Goal: Check status: Check status

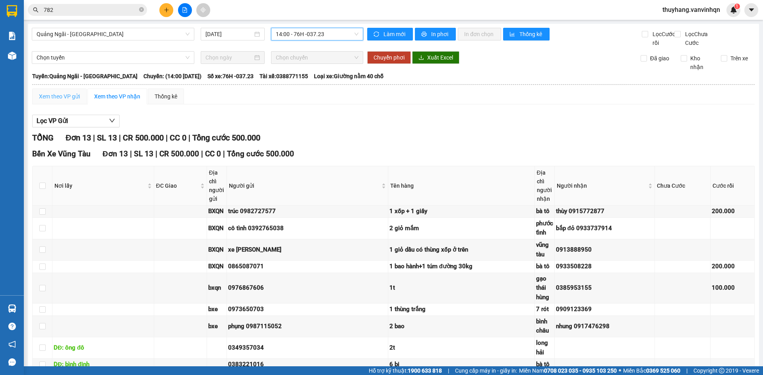
click at [56, 101] on div "Xem theo VP gửi" at bounding box center [59, 97] width 54 height 16
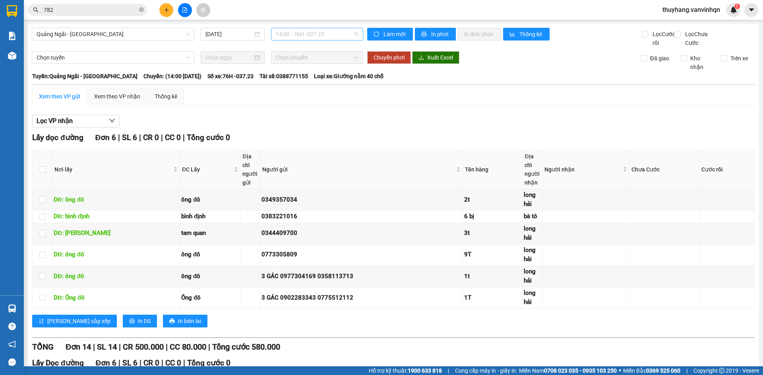
click at [332, 35] on span "14:00 - 76H -037.23" at bounding box center [317, 34] width 83 height 12
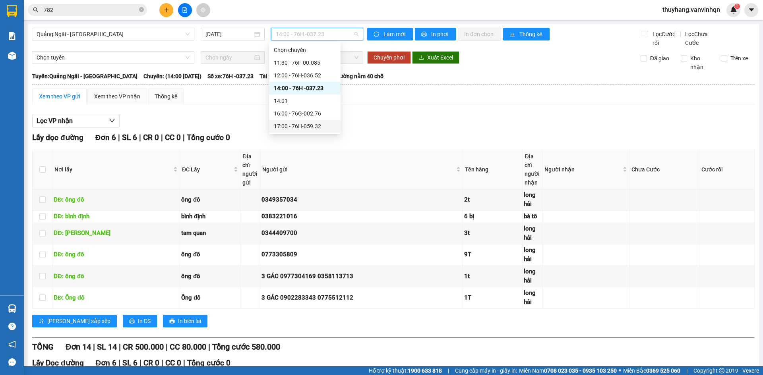
click at [324, 120] on div "17:00 - 76H-059.32" at bounding box center [305, 126] width 72 height 13
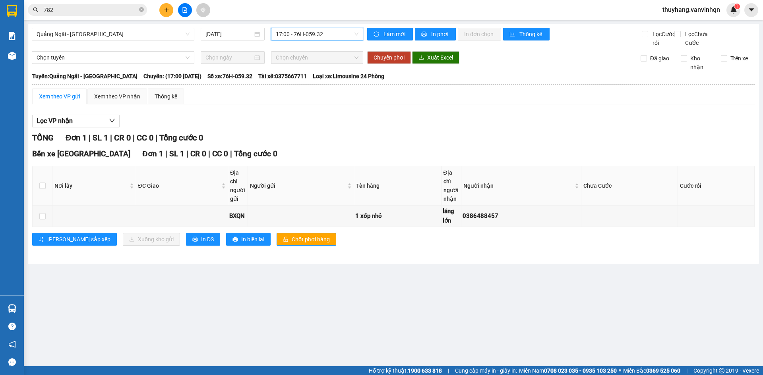
click at [345, 33] on span "17:00 - 76H-059.32" at bounding box center [317, 34] width 83 height 12
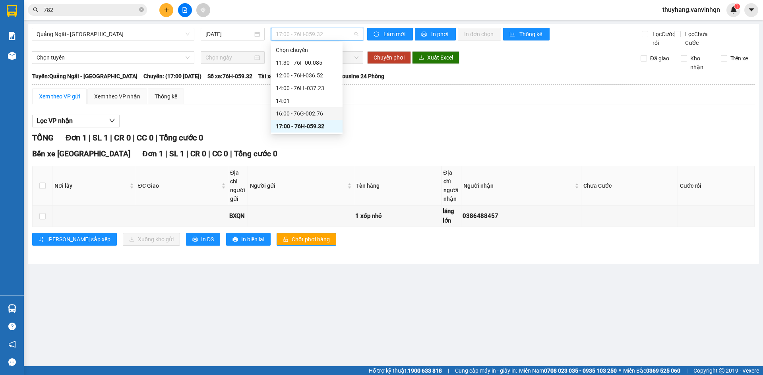
click at [328, 112] on div "16:00 - 76G-002.76" at bounding box center [307, 113] width 62 height 9
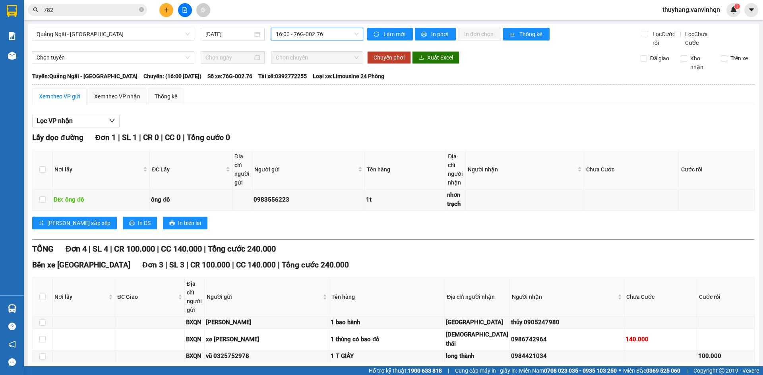
click at [103, 14] on span "782" at bounding box center [87, 10] width 119 height 12
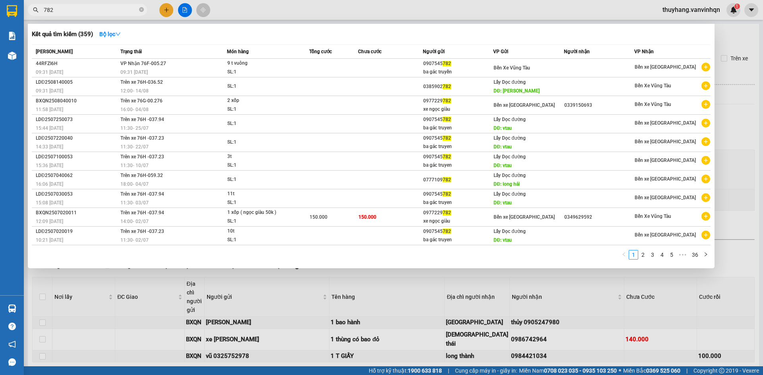
drag, startPoint x: 95, startPoint y: 10, endPoint x: 0, endPoint y: 17, distance: 95.3
click at [0, 17] on section "Kết quả tìm kiếm ( 359 ) Bộ lọc Mã ĐH Trạng thái Món hàng Tổng cước Chưa cước N…" at bounding box center [381, 187] width 763 height 375
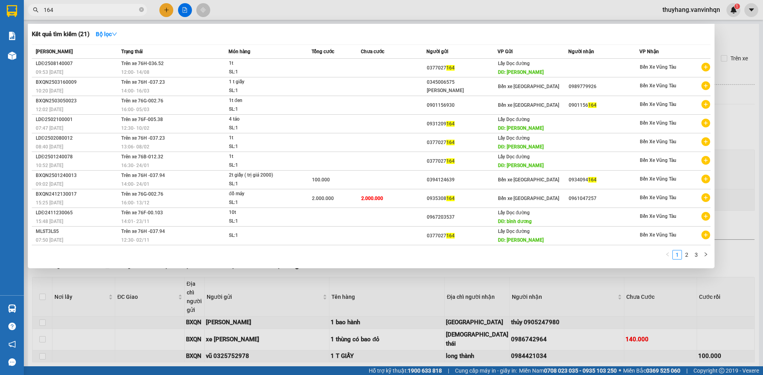
type input "164"
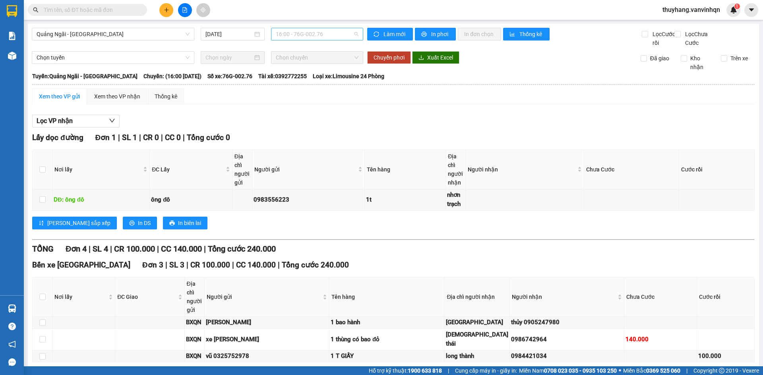
click at [312, 32] on span "16:00 - 76G-002.76" at bounding box center [317, 34] width 83 height 12
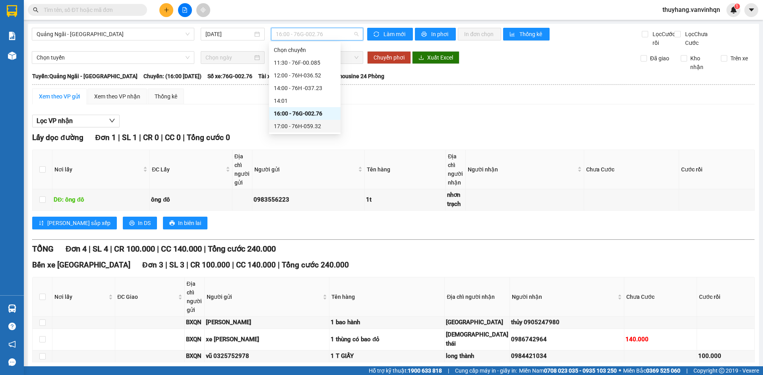
click at [330, 130] on div "17:00 - 76H-059.32" at bounding box center [305, 126] width 62 height 9
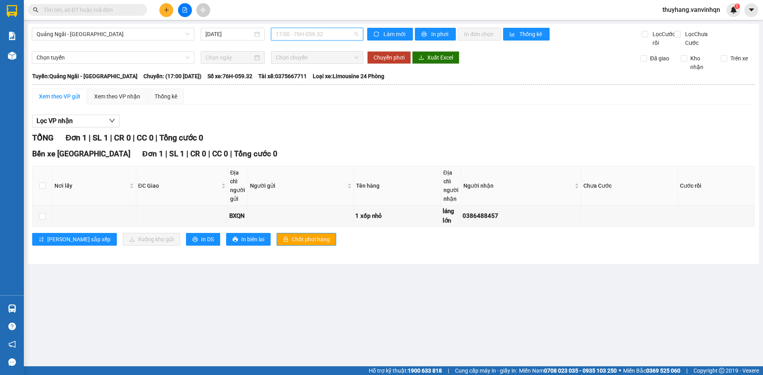
click at [327, 35] on span "17:00 - 76H-059.32" at bounding box center [317, 34] width 83 height 12
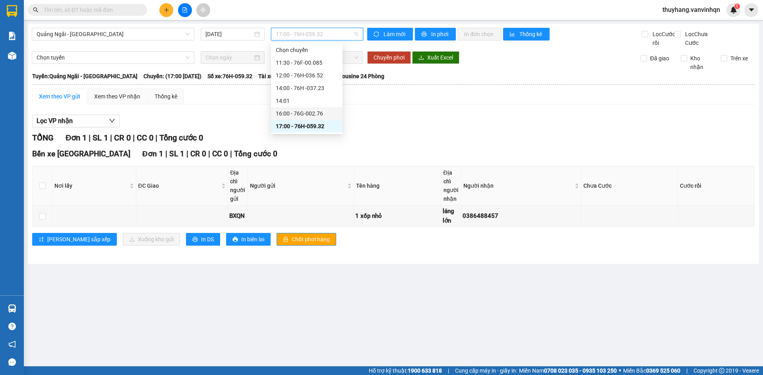
click at [319, 113] on div "16:00 - 76G-002.76" at bounding box center [307, 113] width 62 height 9
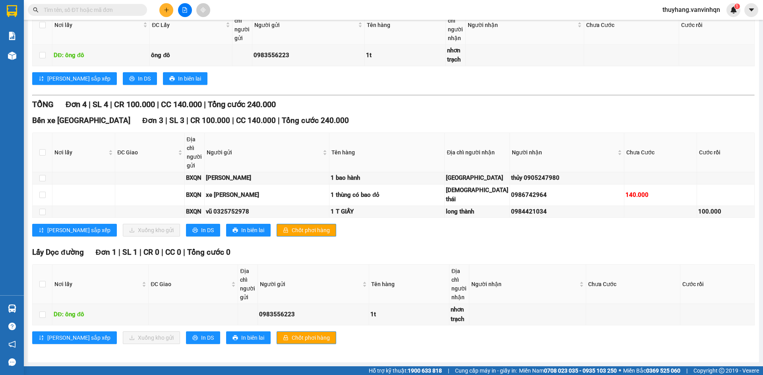
scroll to position [172, 0]
